Goal: Contribute content: Add original content to the website for others to see

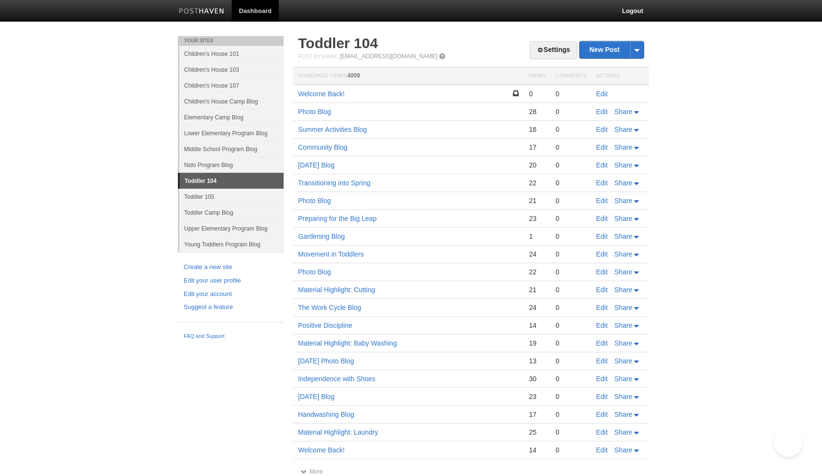
click at [602, 93] on link "Edit" at bounding box center [602, 94] width 12 height 8
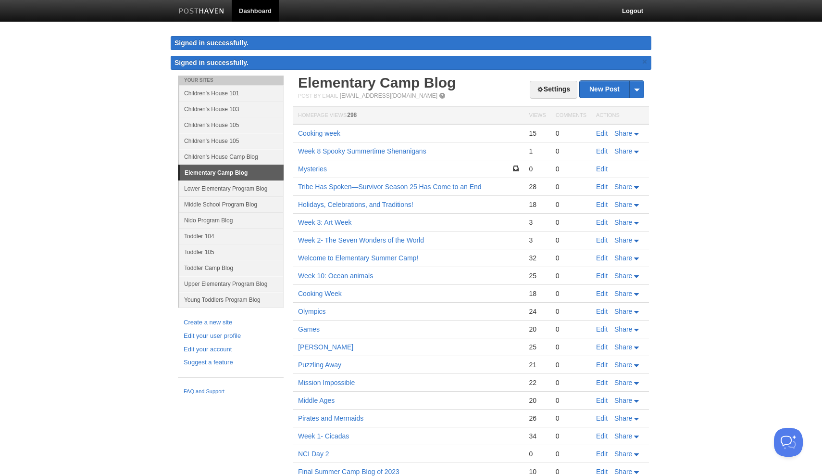
click at [207, 236] on link "Toddler 104" at bounding box center [231, 236] width 104 height 16
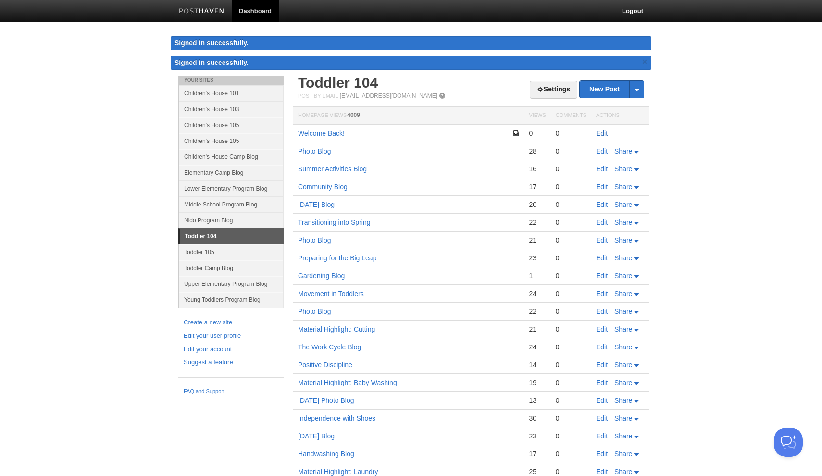
click at [599, 132] on link "Edit" at bounding box center [602, 133] width 12 height 8
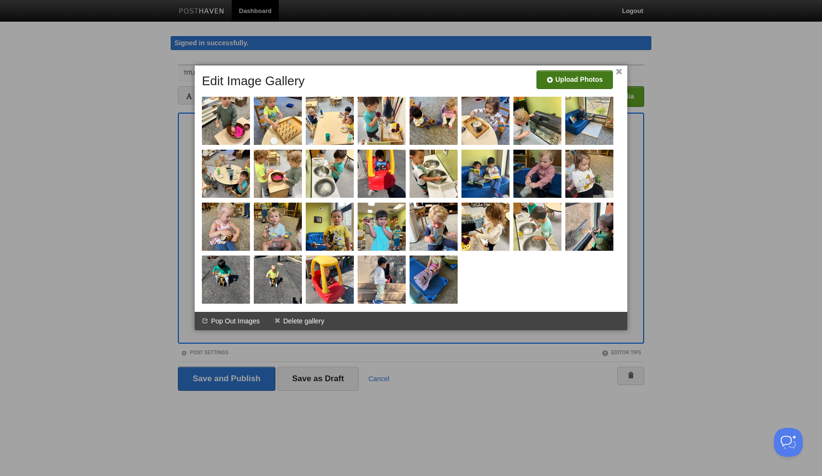
click at [597, 72] on input "file" at bounding box center [287, 83] width 728 height 49
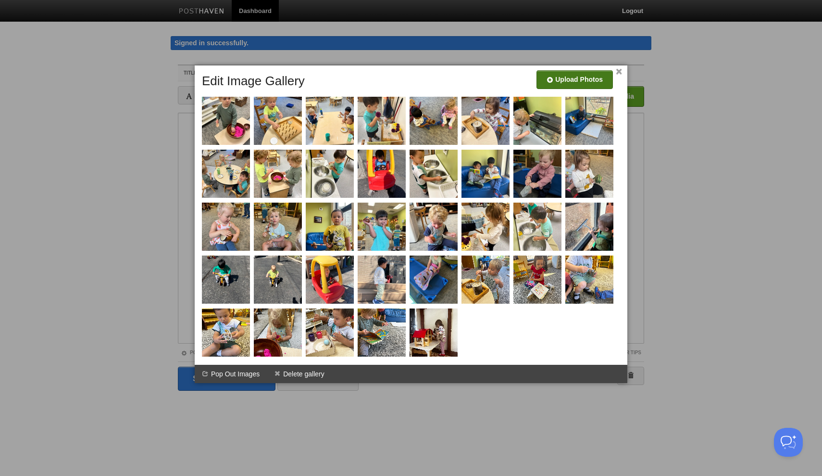
click at [577, 79] on input "file" at bounding box center [287, 83] width 728 height 49
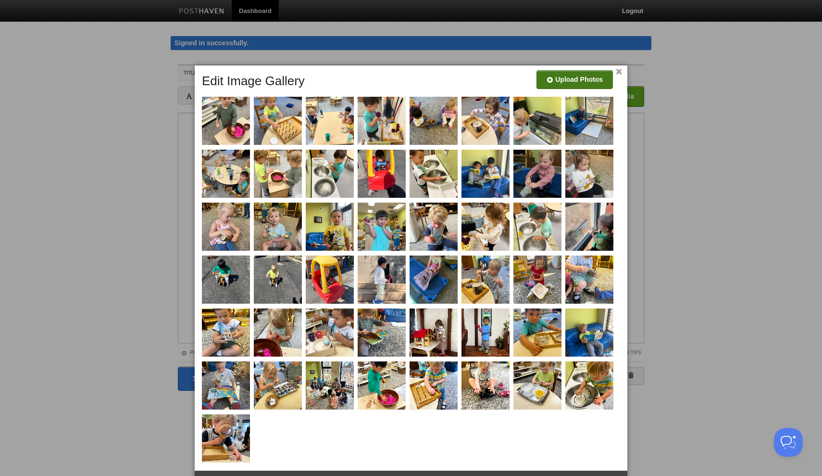
click at [570, 79] on input "file" at bounding box center [287, 83] width 728 height 49
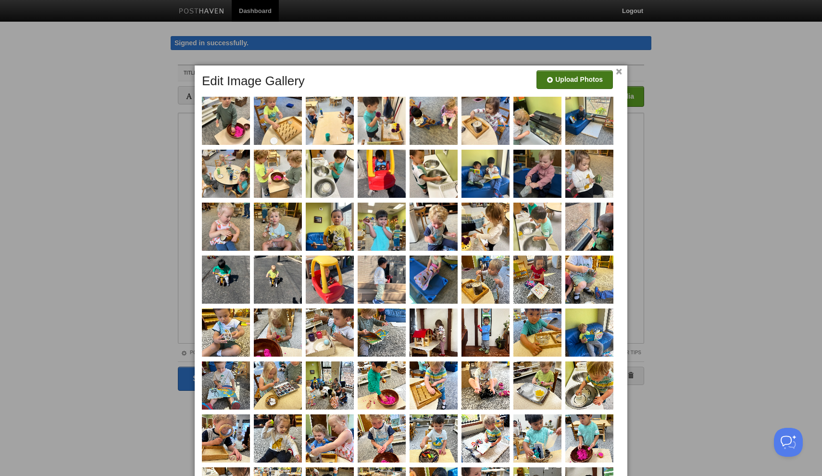
click at [578, 75] on input "file" at bounding box center [287, 83] width 728 height 49
click at [579, 89] on div "Upload Photos" at bounding box center [575, 82] width 76 height 25
click at [572, 82] on input "file" at bounding box center [287, 83] width 728 height 49
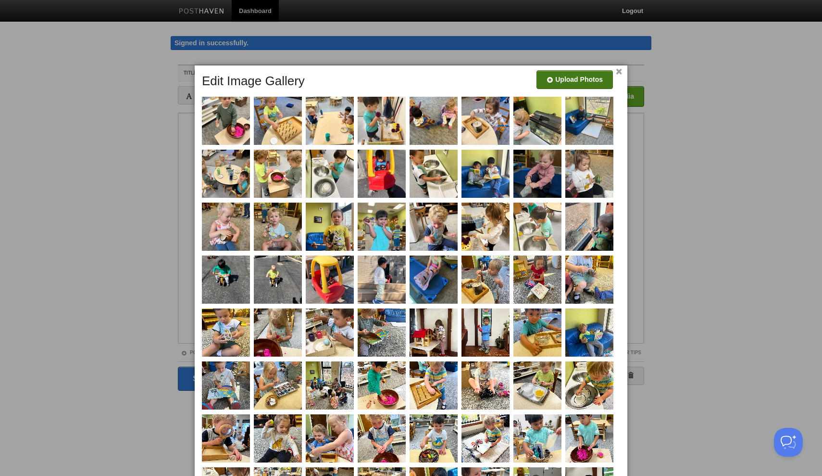
click at [620, 75] on link "×" at bounding box center [619, 71] width 6 height 5
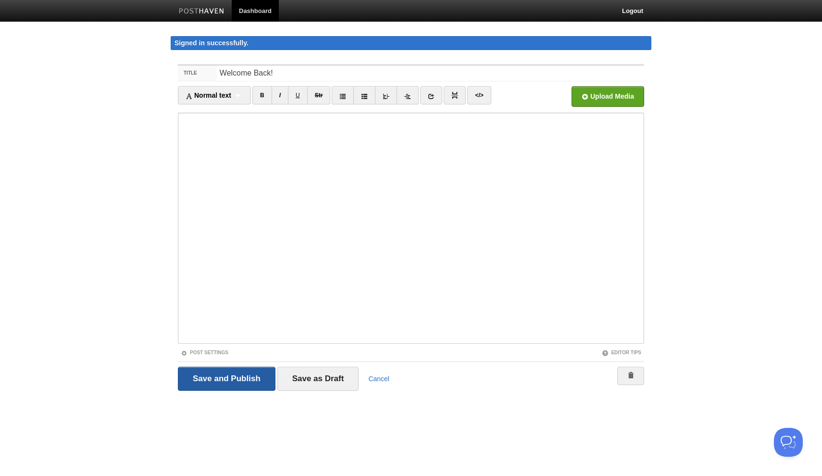
click at [215, 380] on input "Save and Publish" at bounding box center [227, 378] width 98 height 24
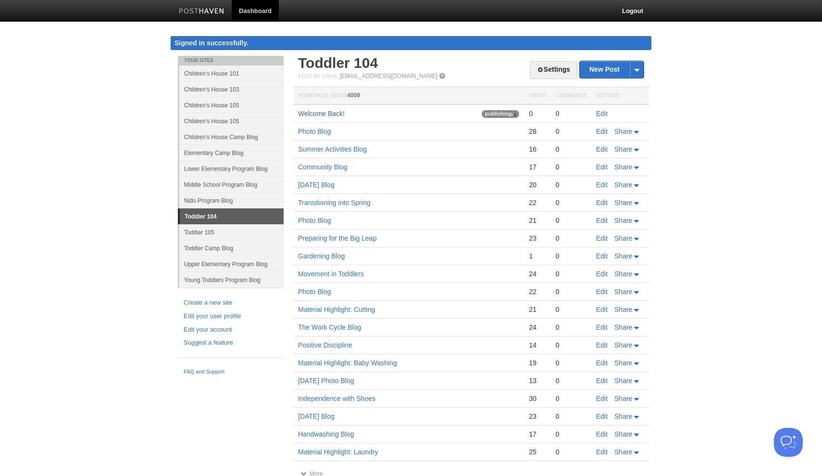
click at [321, 115] on link "Welcome Back!" at bounding box center [321, 114] width 47 height 8
